Goal: Task Accomplishment & Management: Complete application form

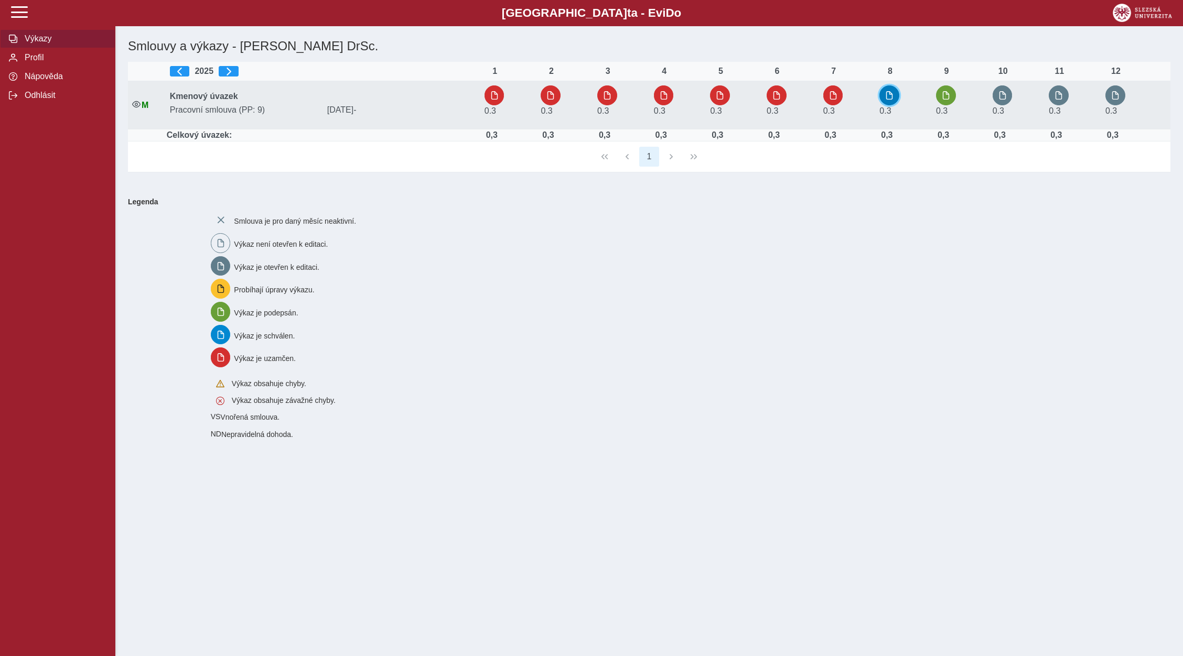
click at [888, 97] on span "button" at bounding box center [889, 95] width 8 height 8
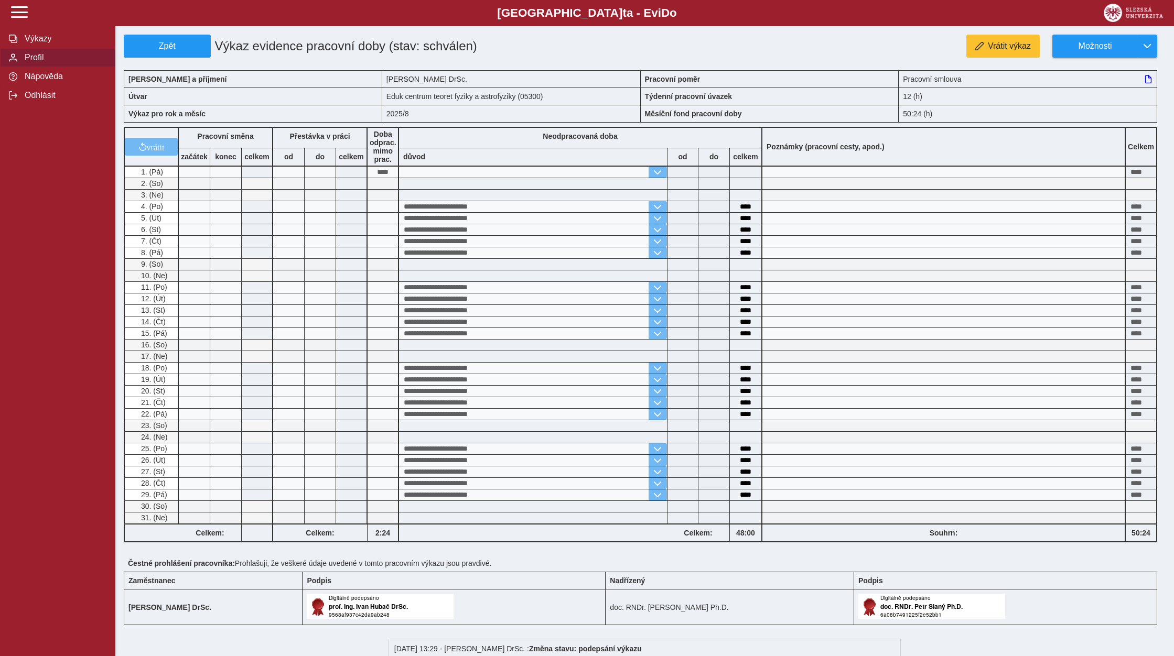
click at [35, 44] on span "Výkazy" at bounding box center [63, 38] width 85 height 9
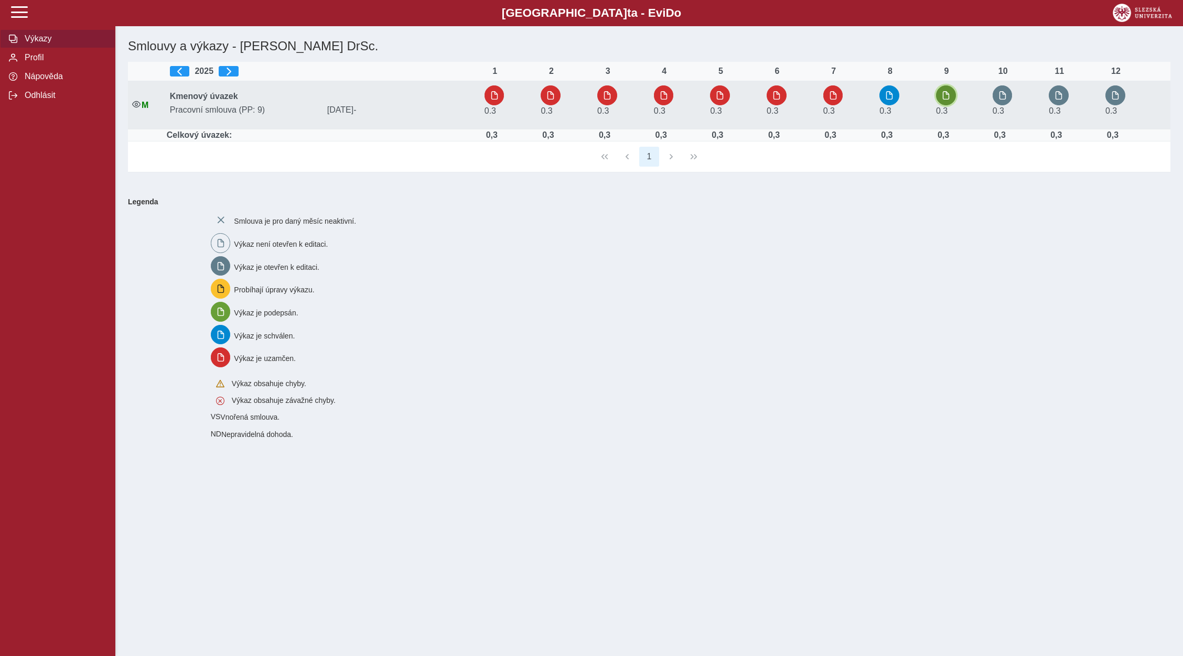
click at [945, 99] on span "button" at bounding box center [945, 95] width 8 height 8
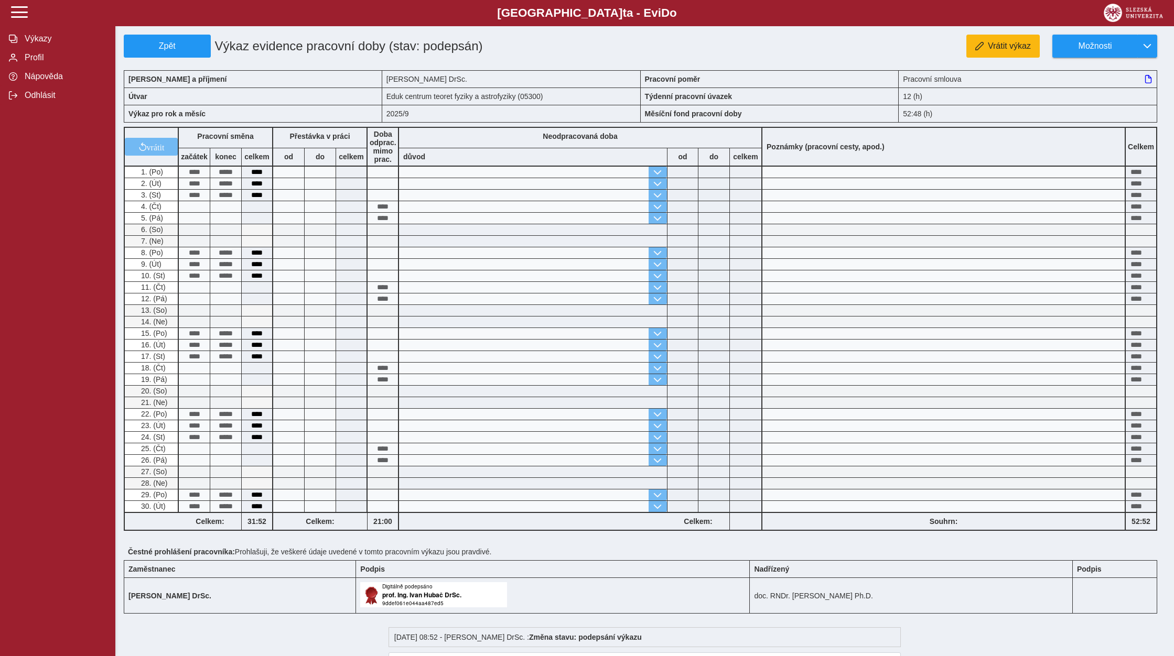
click at [1007, 58] on div "Zpět Výkaz evidence pracovní doby (stav: podepsán) Vrátit výkaz Možnosti Jméno …" at bounding box center [645, 369] width 1042 height 668
click at [1008, 49] on span "Vrátit výkaz" at bounding box center [1009, 45] width 43 height 9
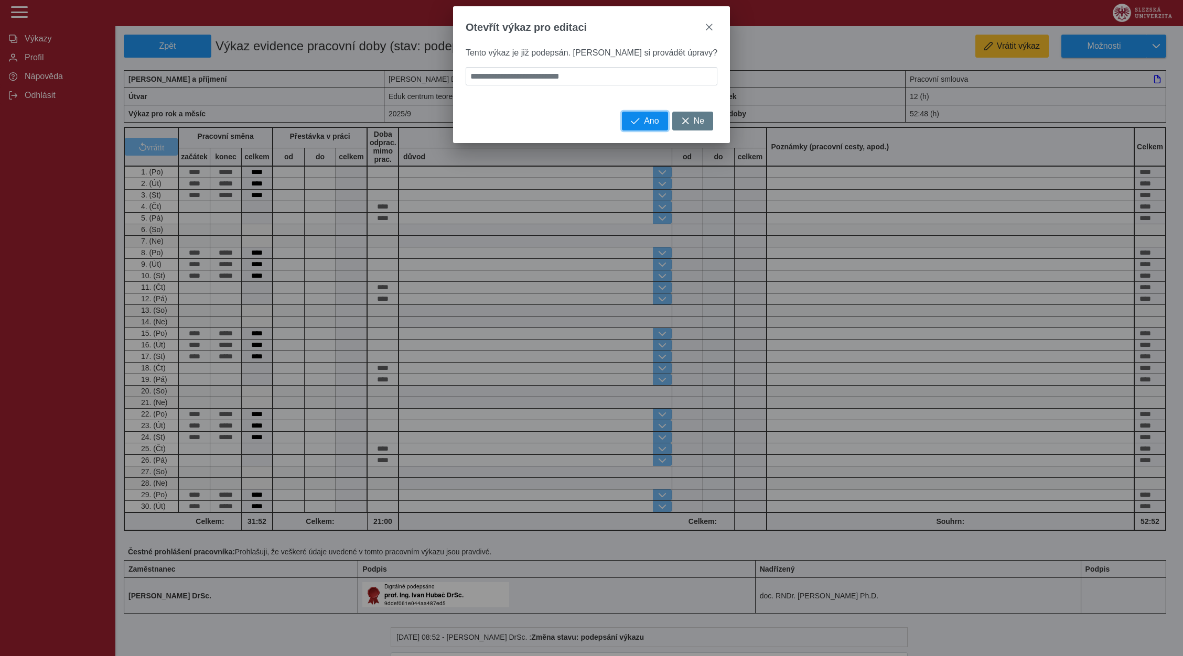
click at [644, 126] on span "Ano" at bounding box center [651, 120] width 15 height 9
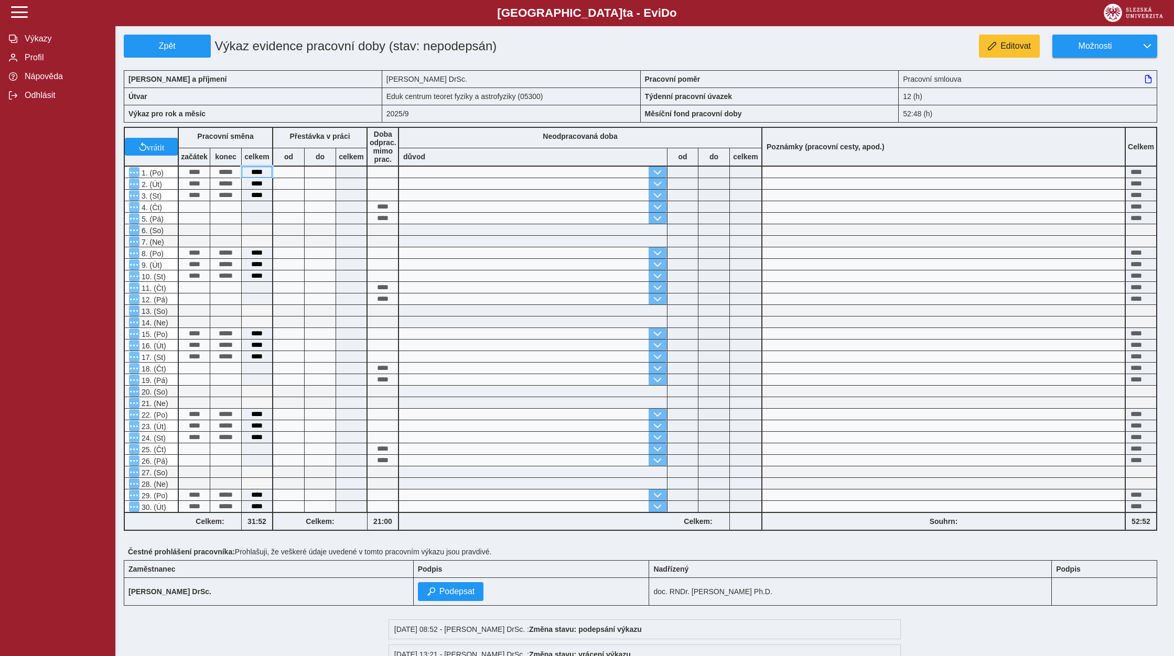
click at [264, 175] on input "****" at bounding box center [257, 172] width 30 height 11
click at [999, 38] on button "Editovat" at bounding box center [1009, 46] width 61 height 23
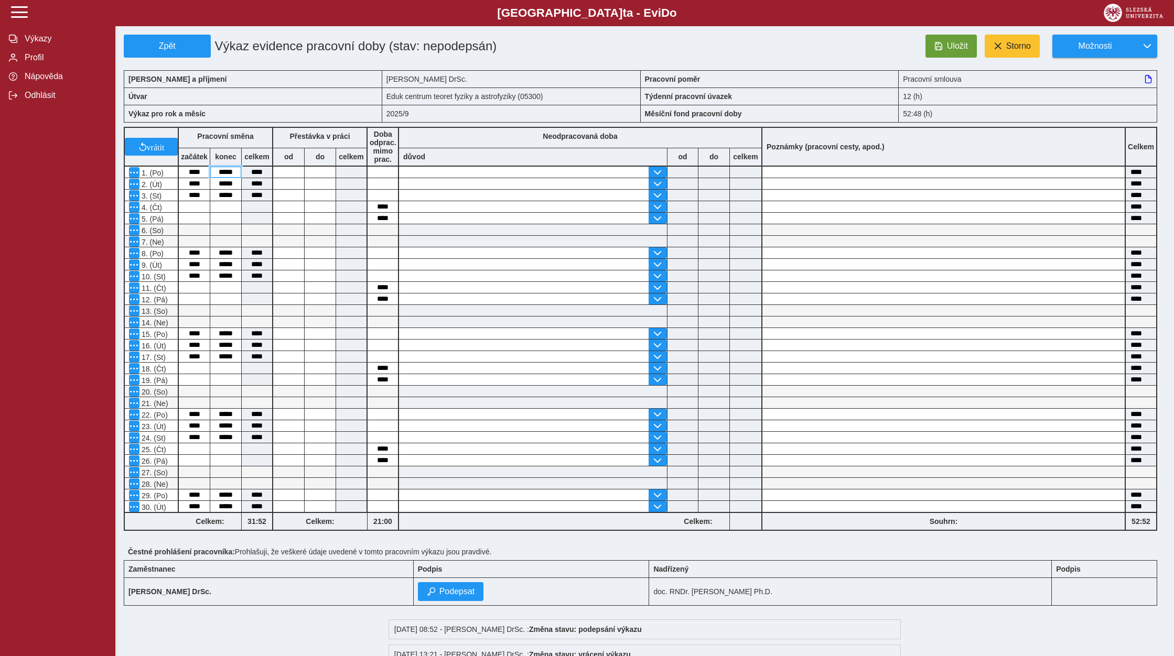
click at [233, 175] on input "*****" at bounding box center [225, 172] width 31 height 11
type input "*****"
type input "****"
click at [559, 460] on input "text" at bounding box center [524, 460] width 250 height 11
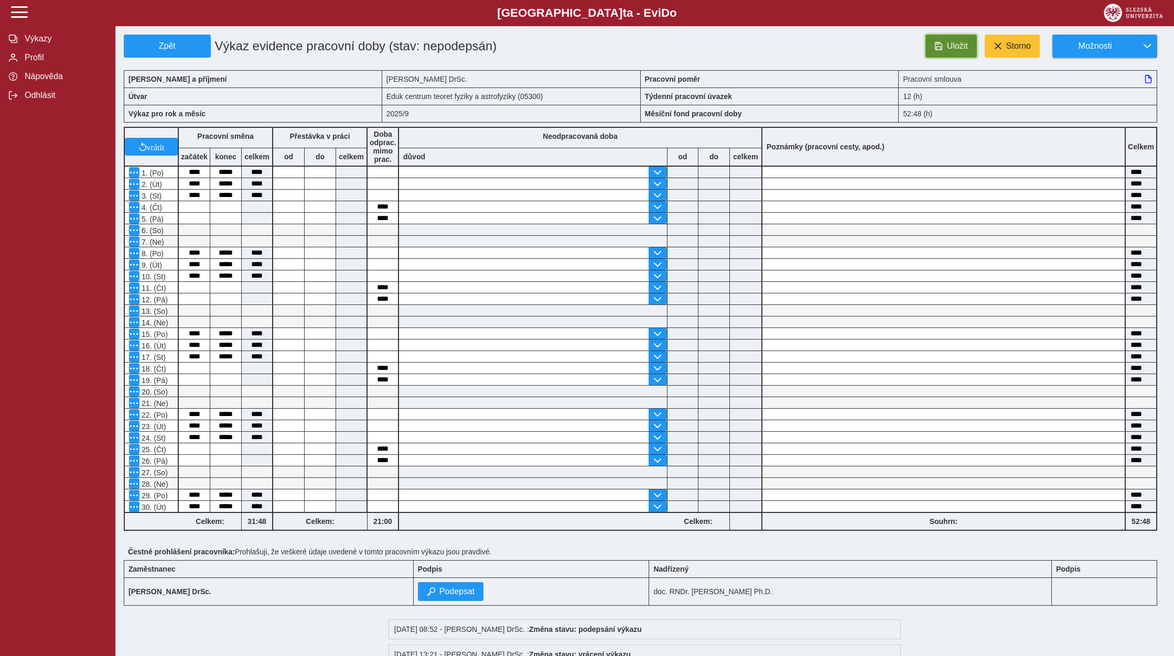
click at [960, 46] on span "Uložit" at bounding box center [957, 45] width 21 height 9
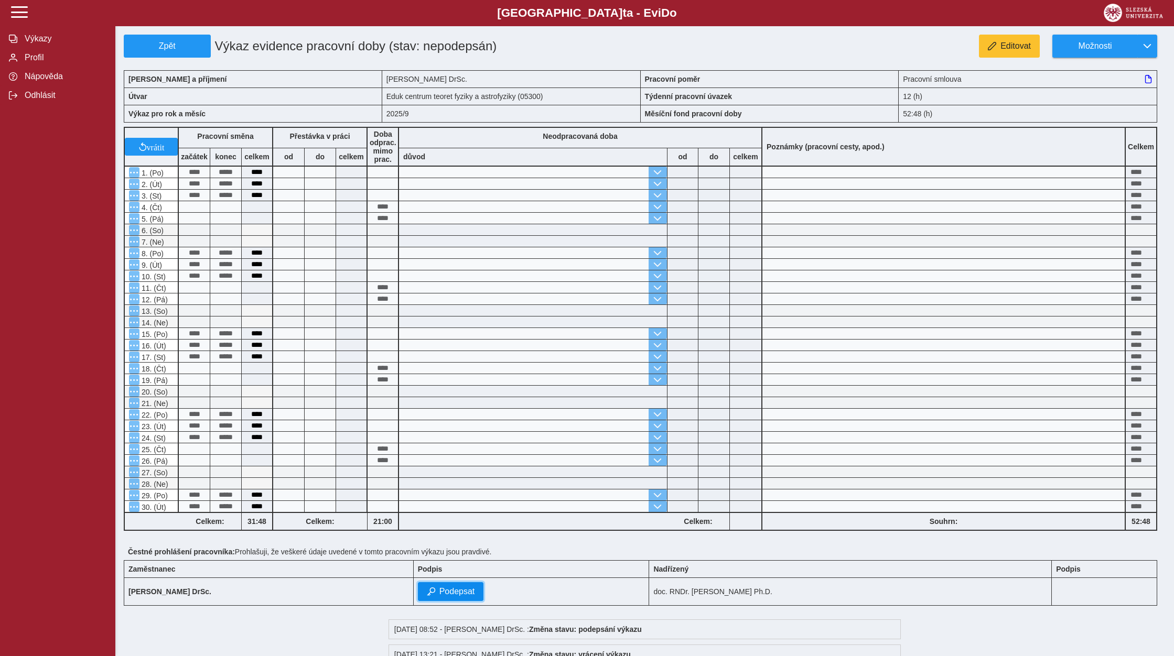
click at [475, 595] on span "Podepsat" at bounding box center [457, 591] width 36 height 9
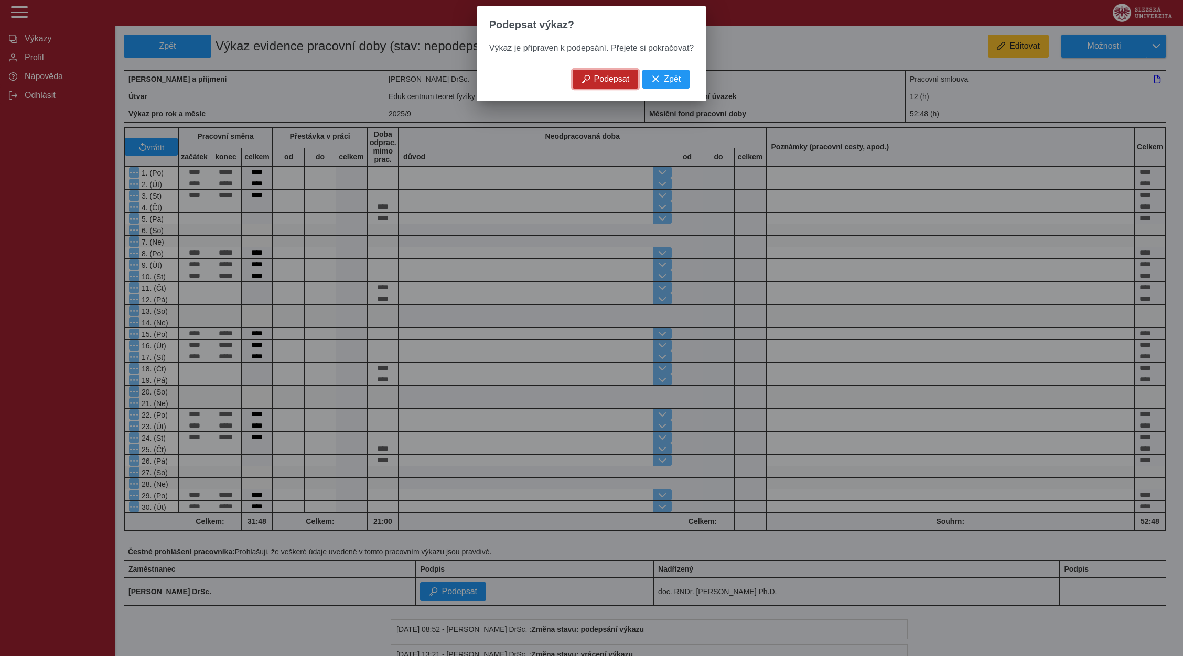
click at [610, 79] on span "Podepsat" at bounding box center [612, 78] width 36 height 9
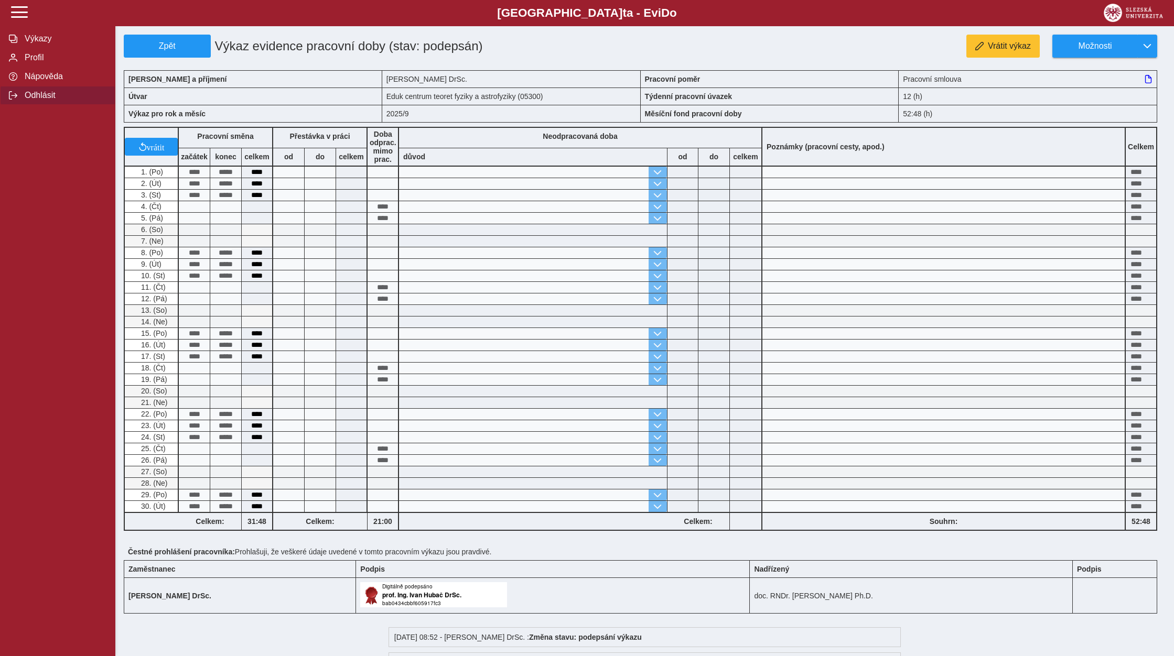
click at [48, 100] on span "Odhlásit" at bounding box center [63, 95] width 85 height 9
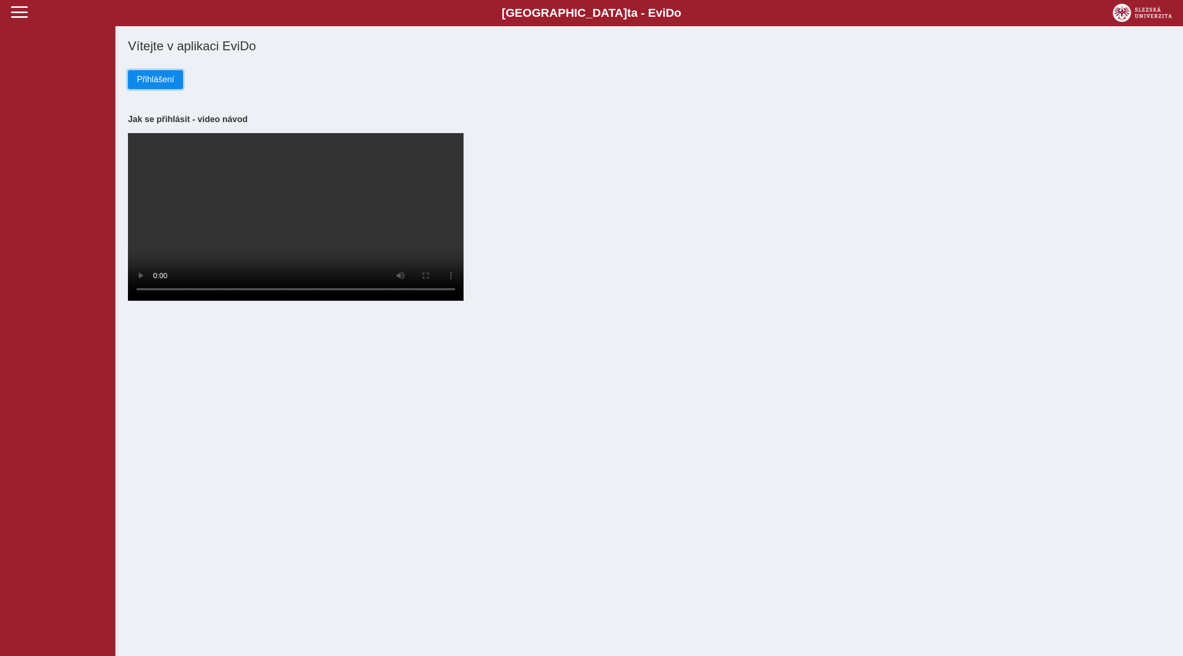
click at [158, 77] on span "Přihlášení" at bounding box center [155, 79] width 37 height 9
click at [151, 64] on div "Přihlášení" at bounding box center [649, 71] width 1042 height 36
click at [160, 81] on span "Přihlášení" at bounding box center [155, 79] width 37 height 9
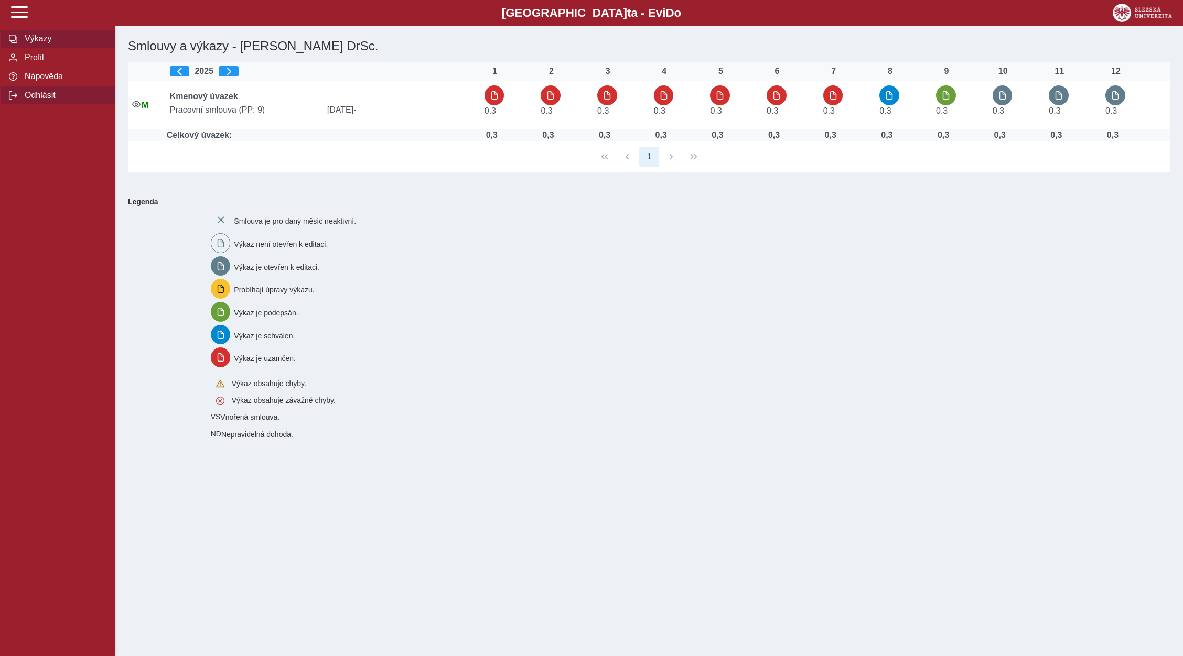
drag, startPoint x: 48, startPoint y: 125, endPoint x: 59, endPoint y: 123, distance: 11.3
click at [49, 100] on span "Odhlásit" at bounding box center [63, 95] width 85 height 9
